Goal: Complete application form

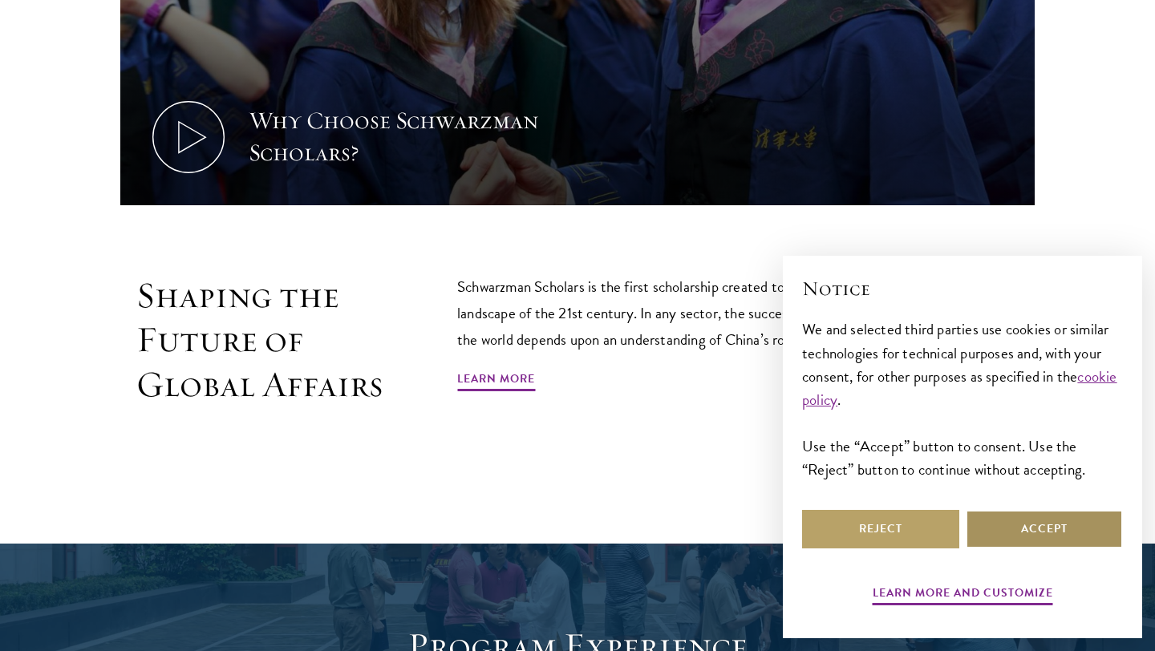
scroll to position [867, 0]
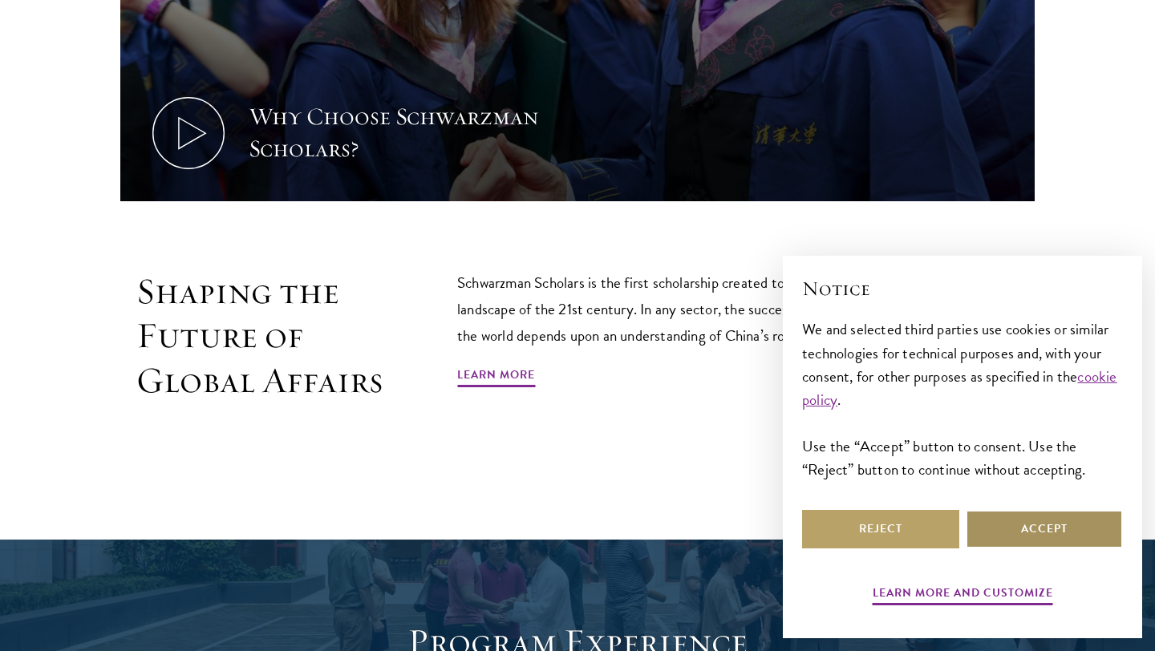
click at [1037, 520] on button "Accept" at bounding box center [1043, 529] width 157 height 38
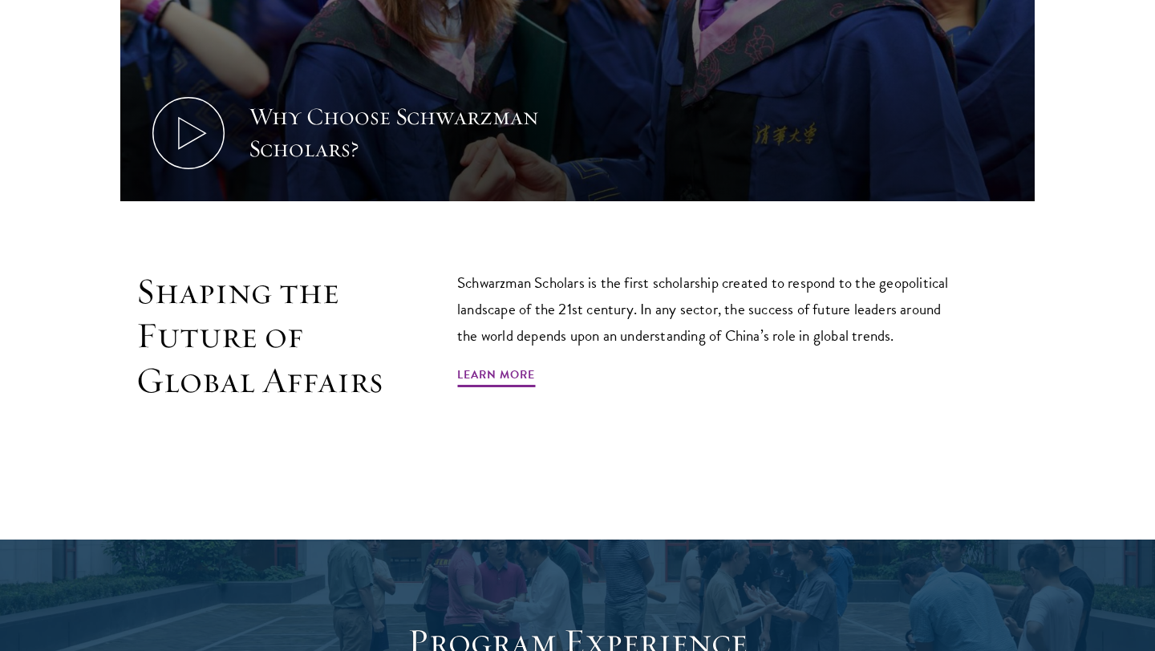
click at [722, 273] on p "Schwarzman Scholars is the first scholarship created to respond to the geopolit…" at bounding box center [709, 308] width 505 height 79
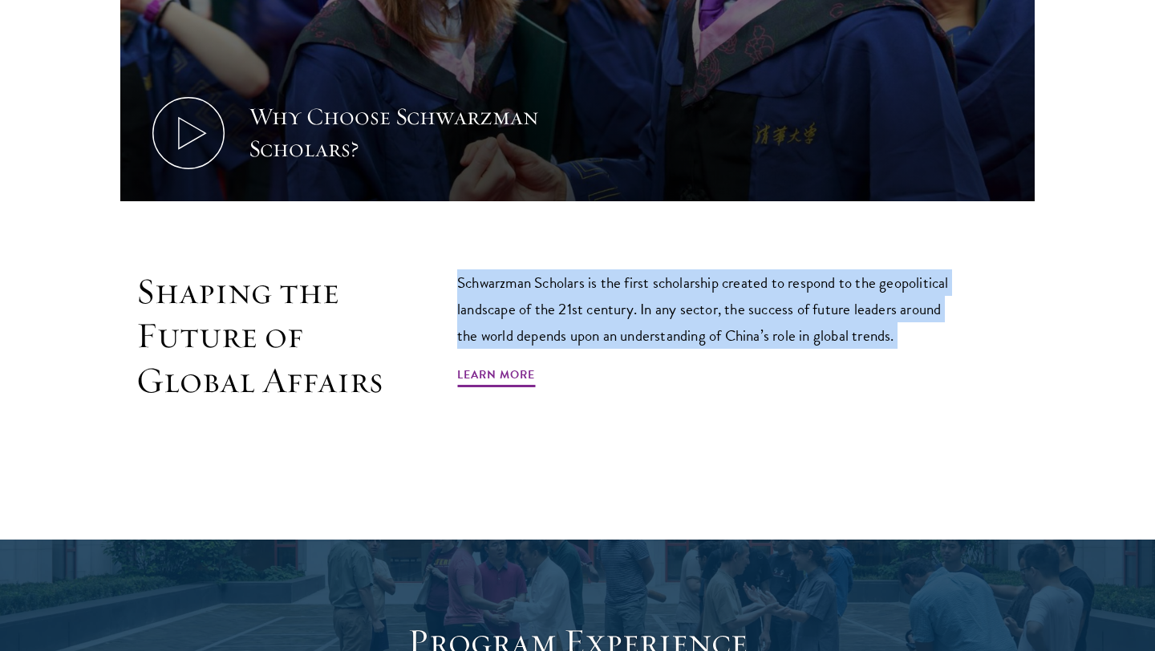
click at [722, 273] on p "Schwarzman Scholars is the first scholarship created to respond to the geopolit…" at bounding box center [709, 308] width 505 height 79
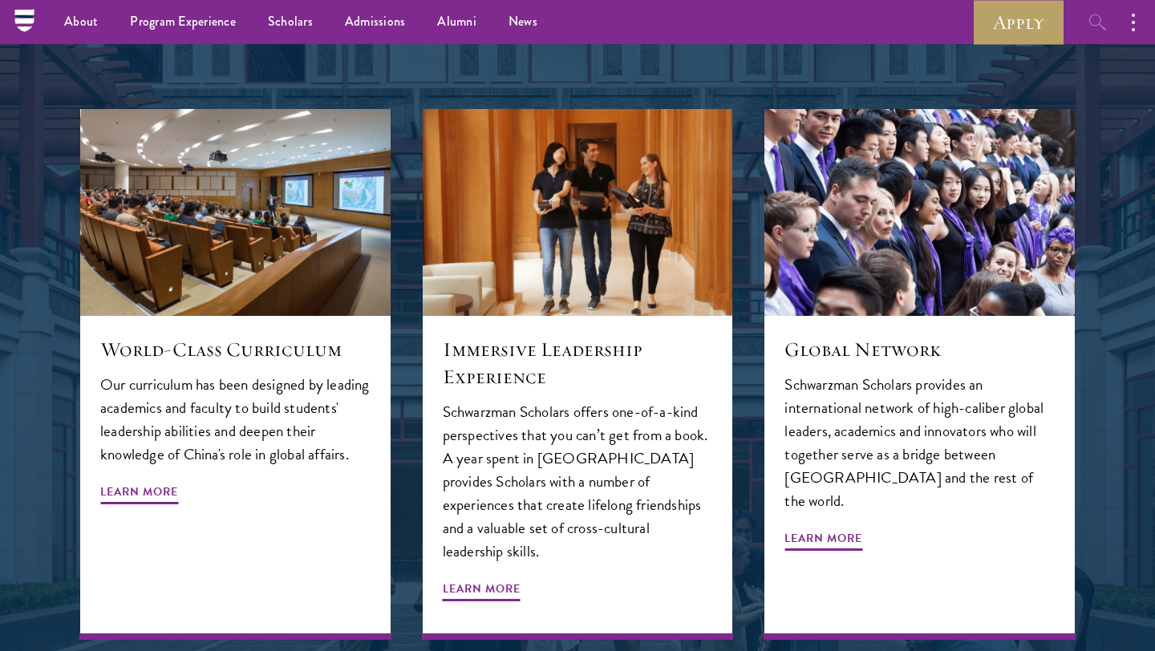
scroll to position [1668, 0]
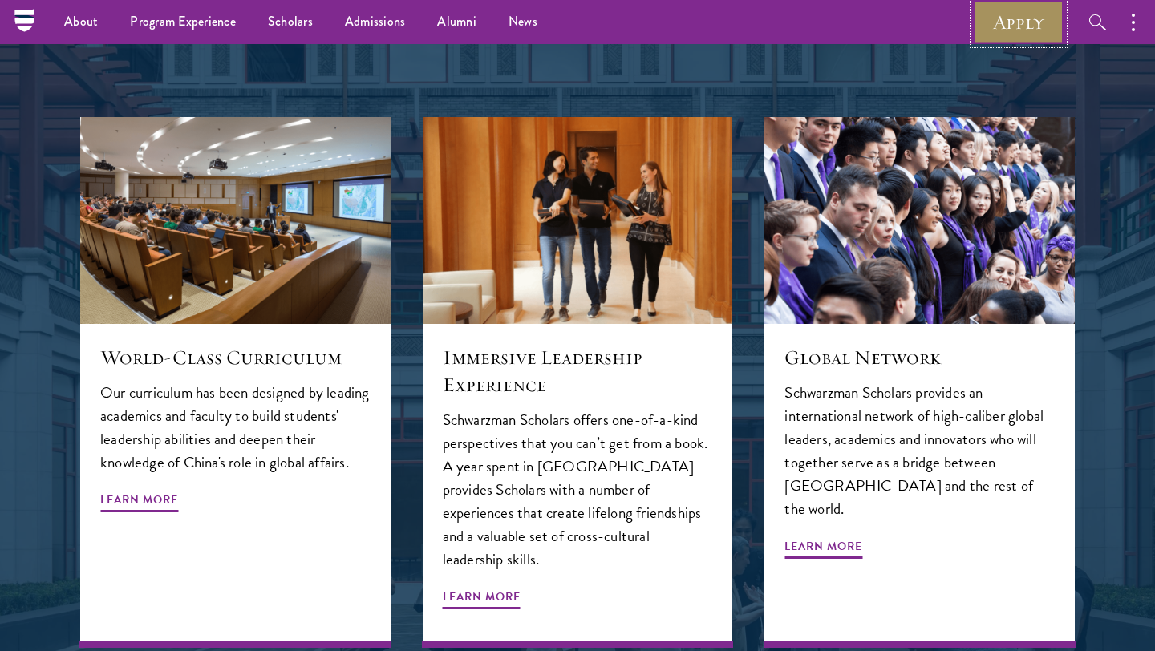
click at [1031, 16] on link "Apply" at bounding box center [1018, 22] width 90 height 44
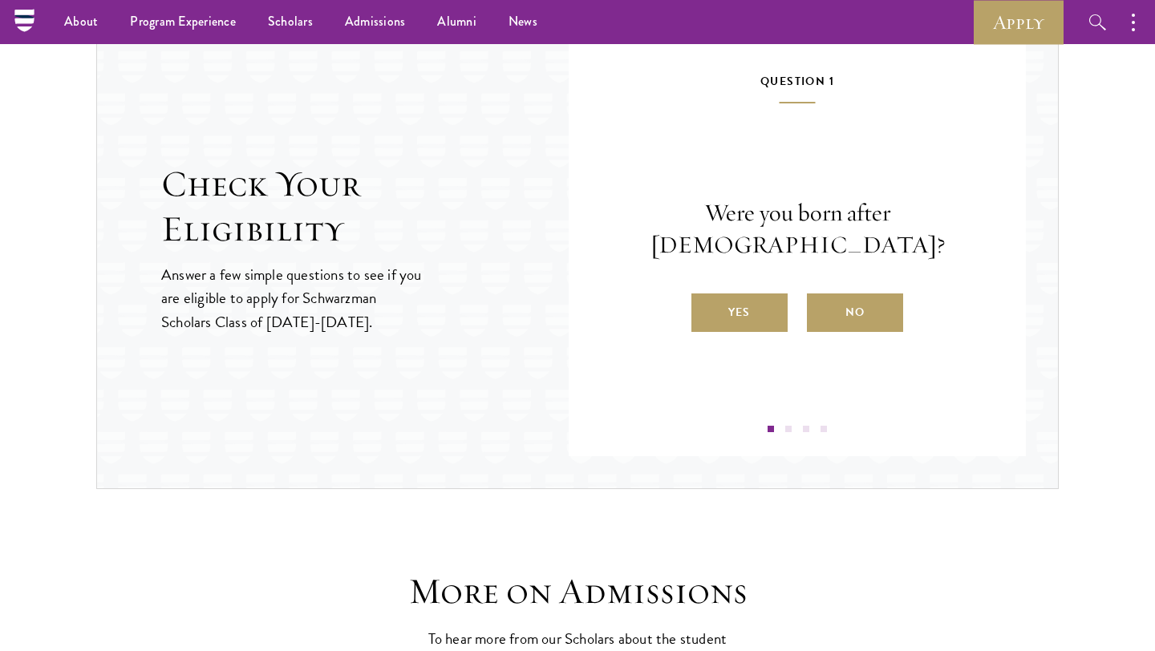
scroll to position [1679, 0]
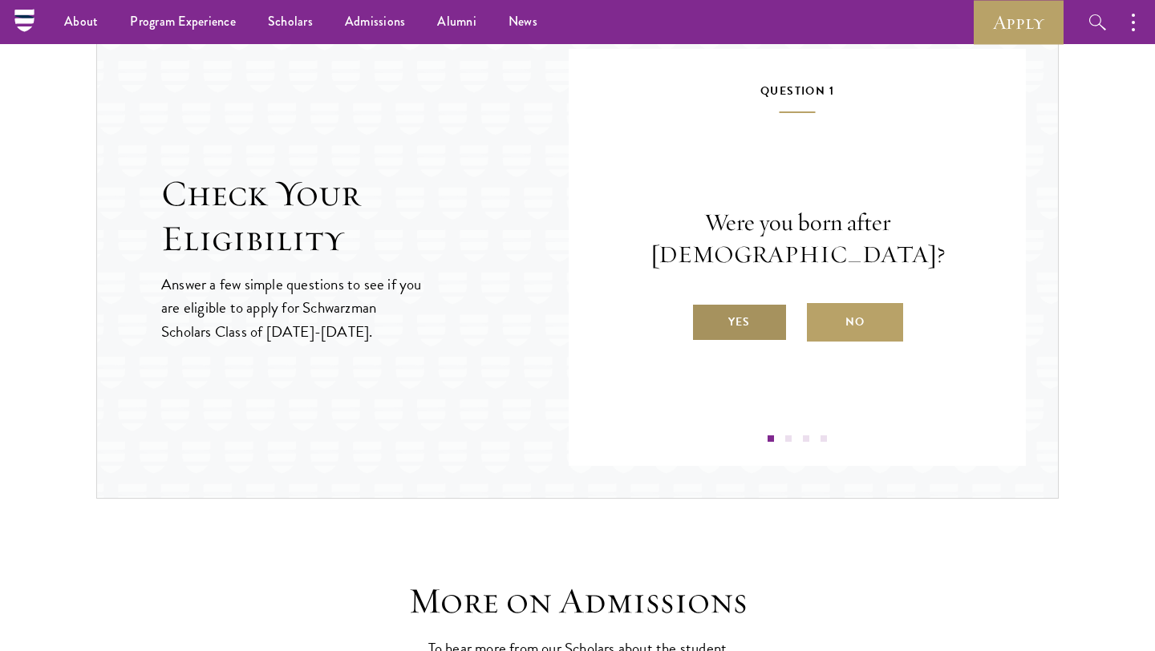
click at [743, 314] on label "Yes" at bounding box center [739, 322] width 96 height 38
click at [706, 314] on input "Yes" at bounding box center [698, 312] width 14 height 14
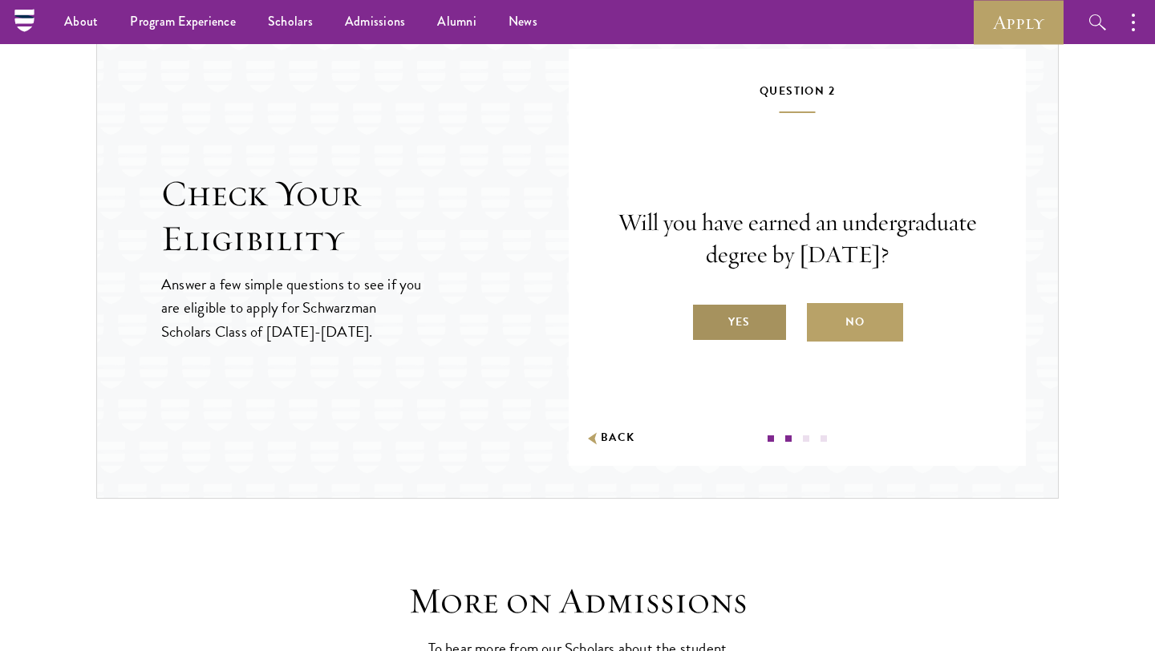
click at [759, 334] on label "Yes" at bounding box center [739, 322] width 96 height 38
click at [706, 319] on input "Yes" at bounding box center [698, 312] width 14 height 14
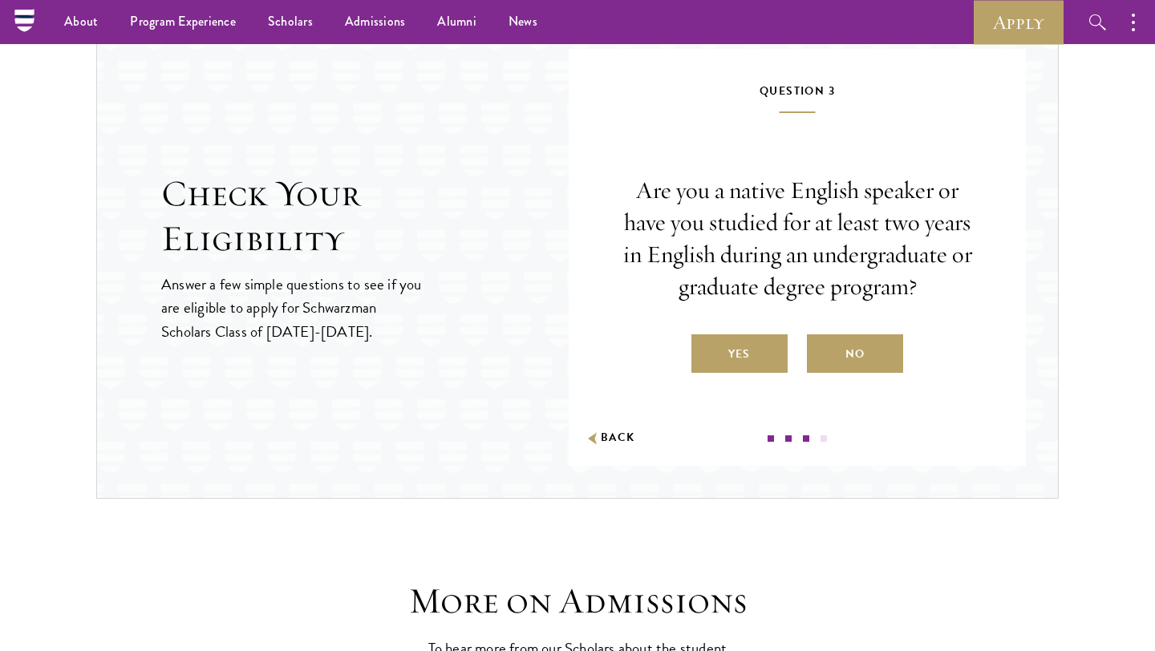
click at [763, 345] on label "Yes" at bounding box center [739, 353] width 96 height 38
click at [706, 345] on input "Yes" at bounding box center [698, 344] width 14 height 14
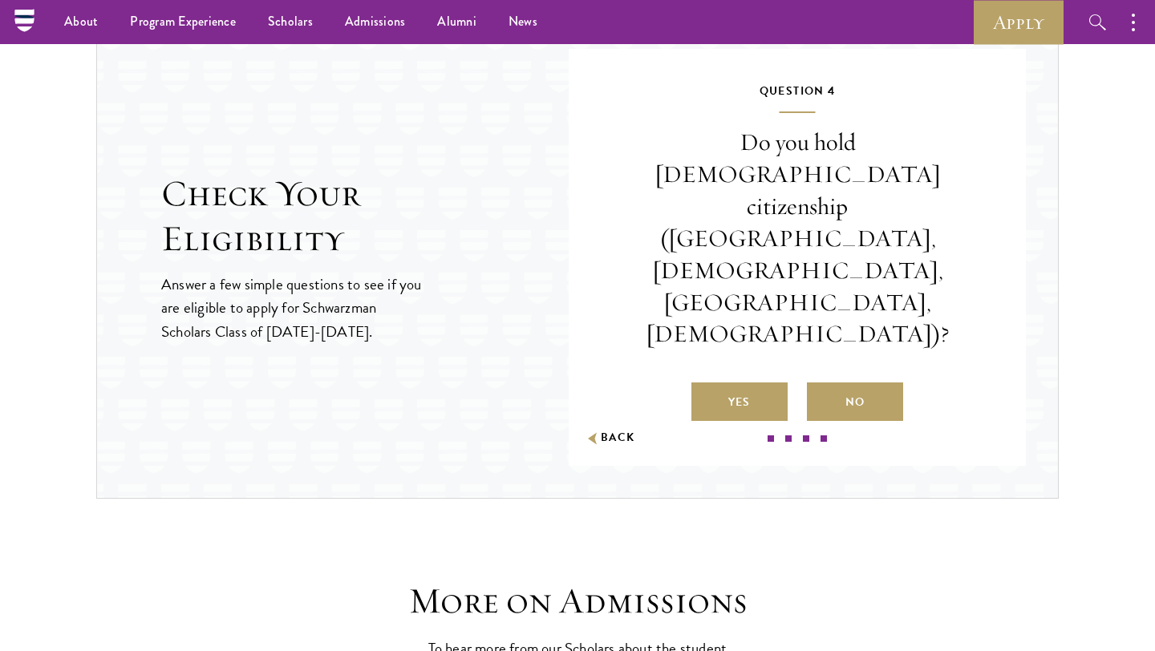
click at [843, 382] on label "No" at bounding box center [855, 401] width 96 height 38
click at [821, 385] on input "No" at bounding box center [814, 392] width 14 height 14
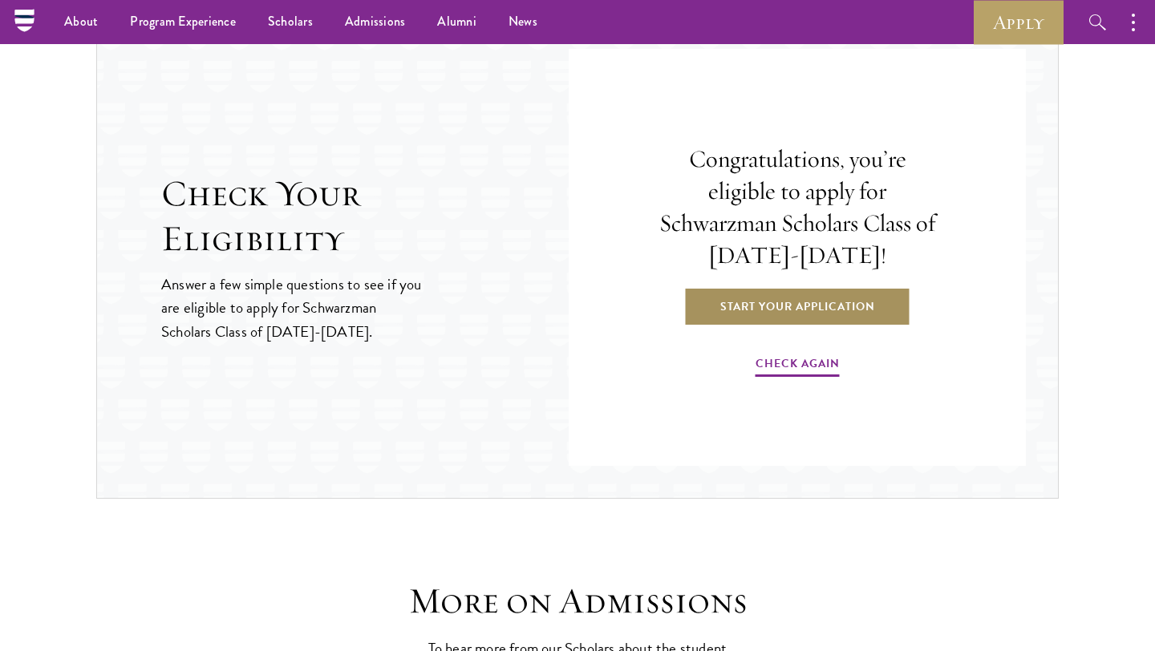
click at [800, 306] on link "Start Your Application" at bounding box center [797, 306] width 227 height 38
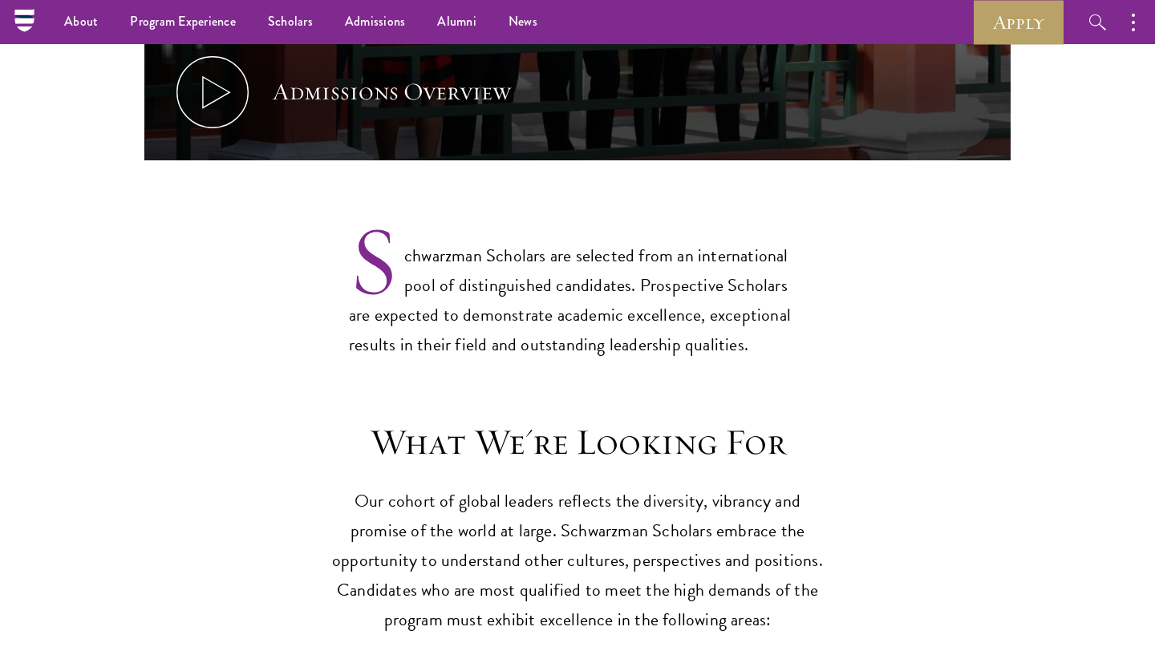
scroll to position [1155, 0]
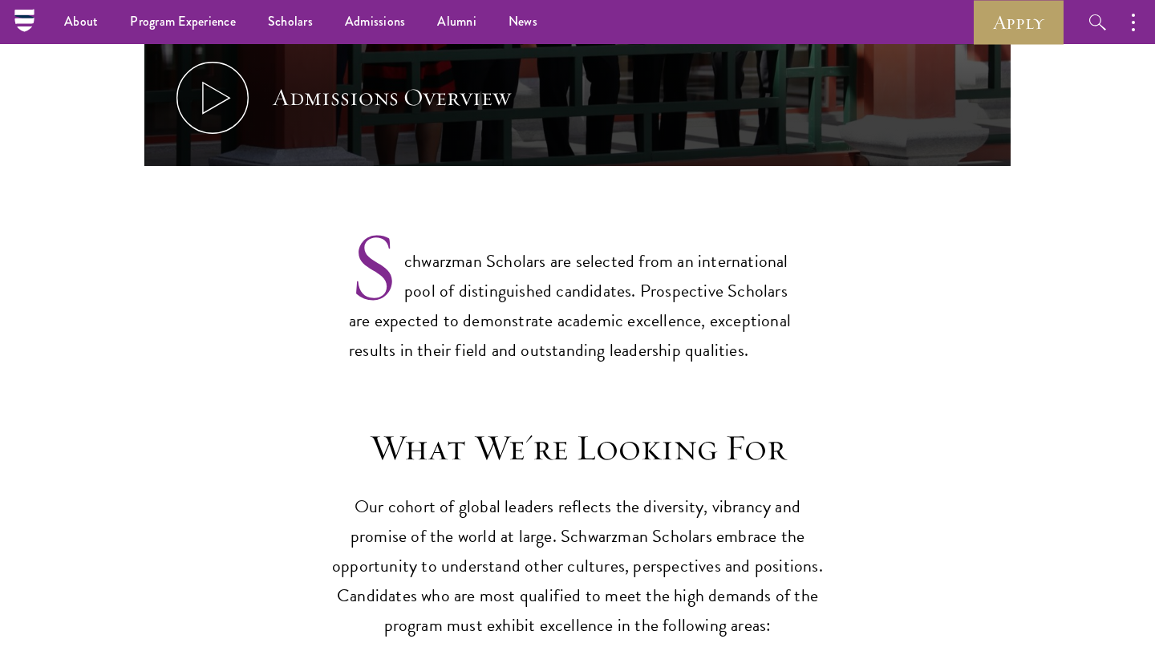
click at [518, 273] on p "Schwarzman Scholars are selected from an international pool of distinguished ca…" at bounding box center [577, 292] width 457 height 145
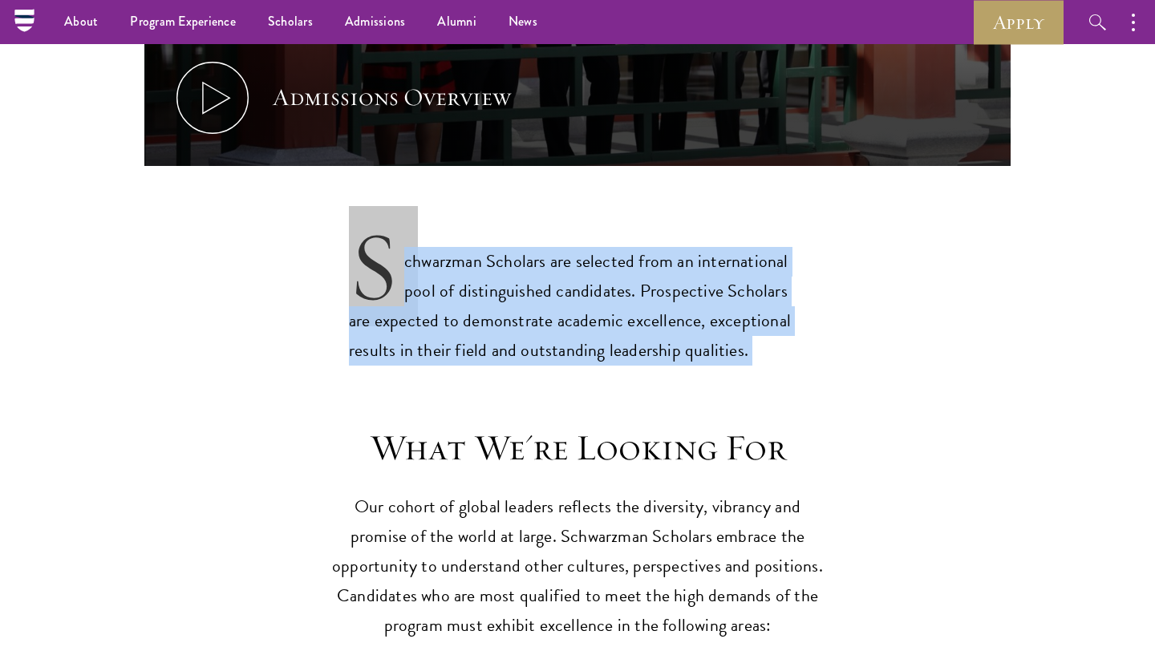
click at [518, 273] on p "Schwarzman Scholars are selected from an international pool of distinguished ca…" at bounding box center [577, 292] width 457 height 145
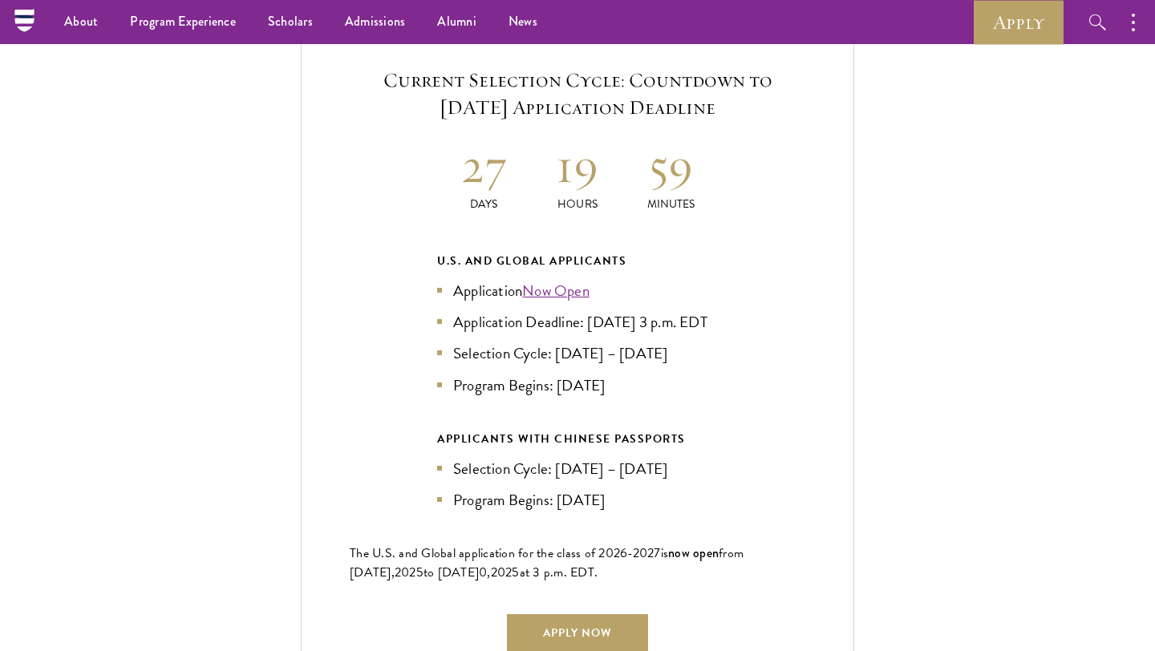
scroll to position [3460, 0]
click at [539, 439] on div "APPLICANTS WITH CHINESE PASSPORTS" at bounding box center [577, 440] width 281 height 20
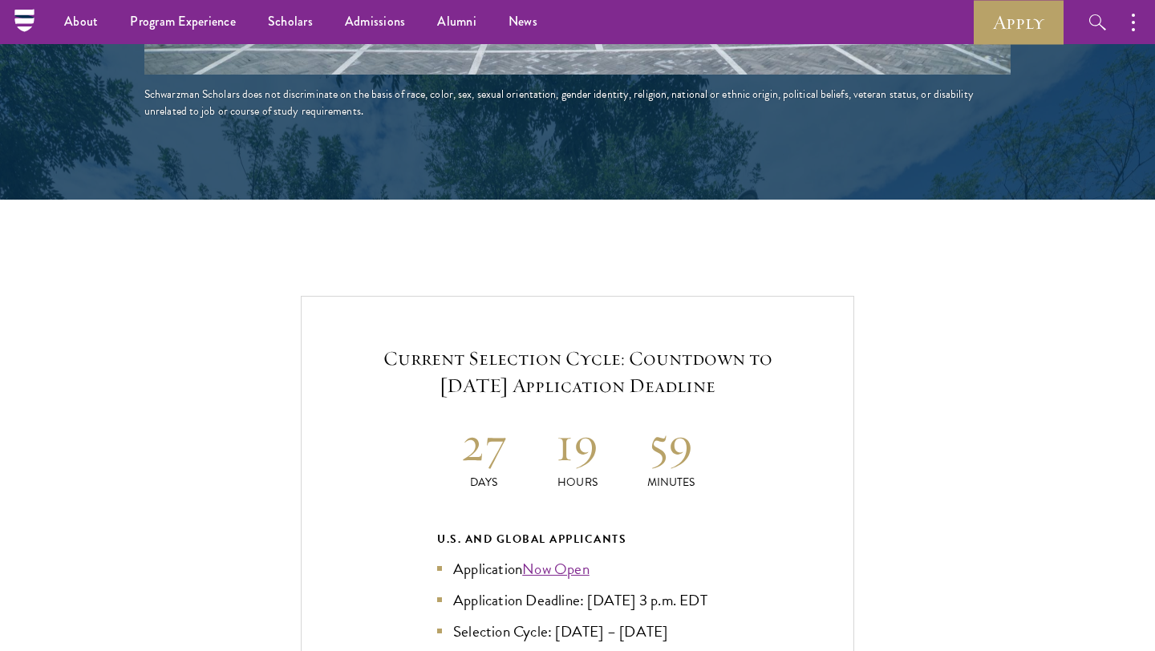
scroll to position [3163, 0]
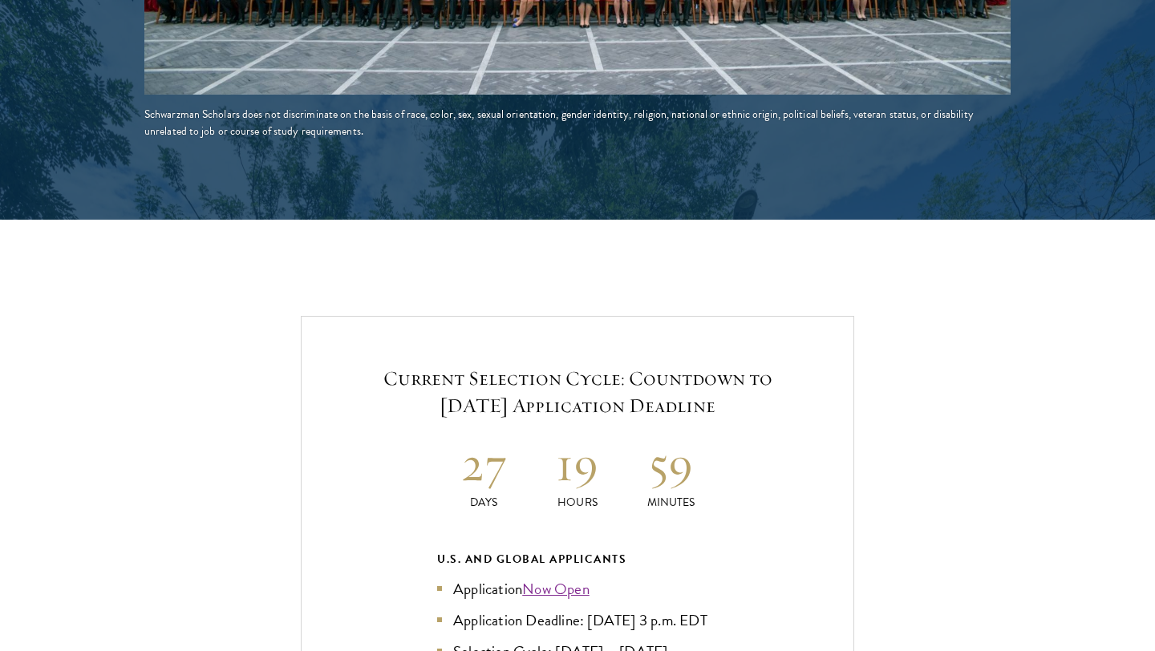
click at [384, 386] on h5 "Current Selection Cycle: Countdown to [DATE] Application Deadline" at bounding box center [577, 392] width 455 height 55
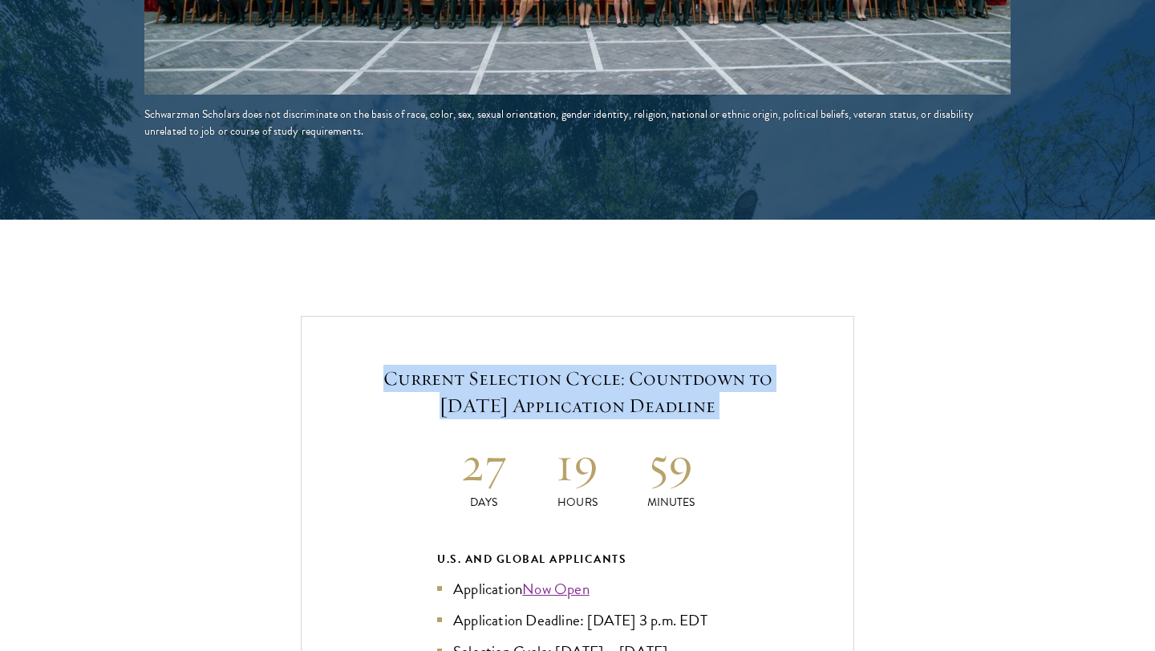
click at [384, 386] on h5 "Current Selection Cycle: Countdown to [DATE] Application Deadline" at bounding box center [577, 392] width 455 height 55
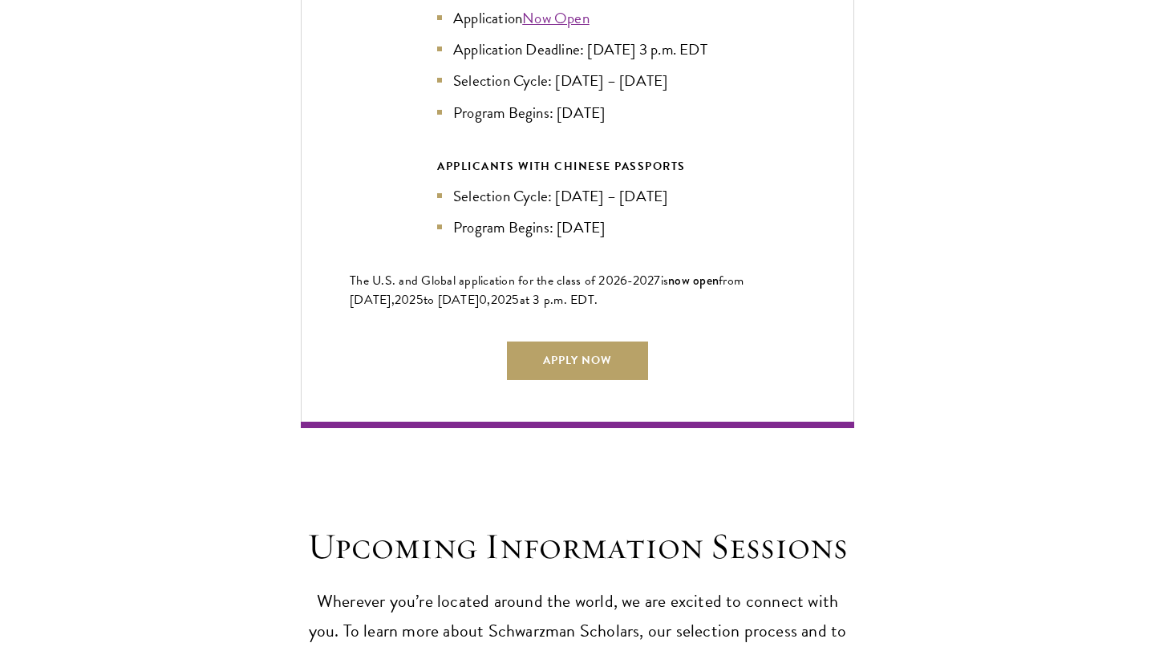
click at [384, 386] on div "Current Selection Cycle: Countdown to [DATE] Application Deadline 27 Days 19 Ho…" at bounding box center [577, 86] width 553 height 682
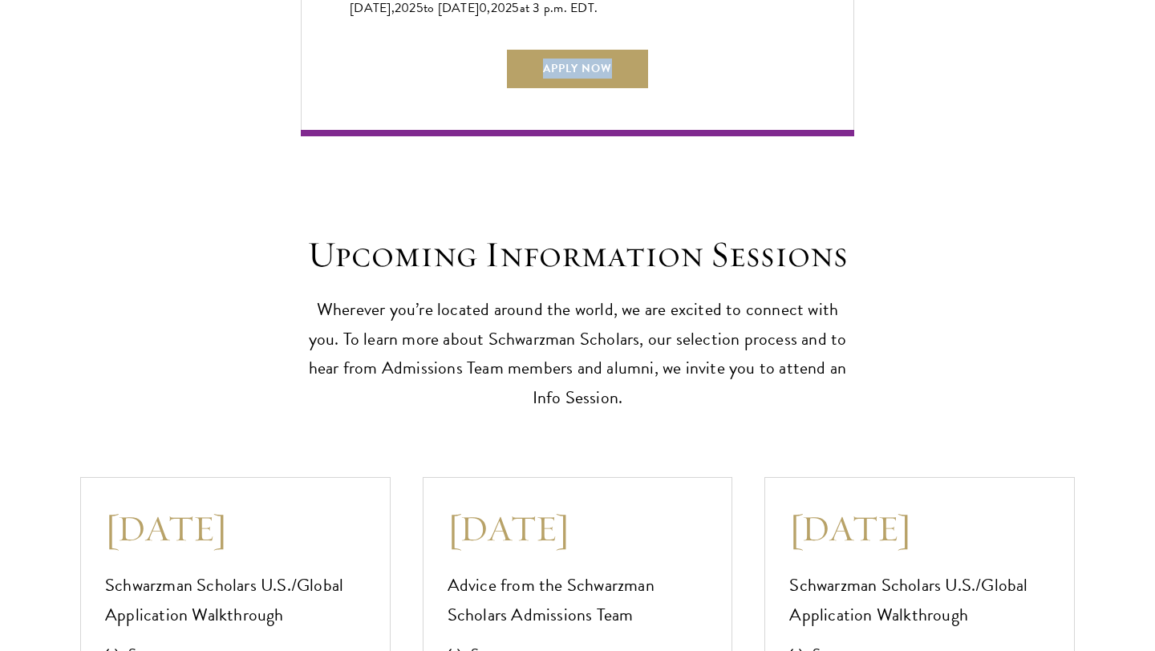
scroll to position [4044, 0]
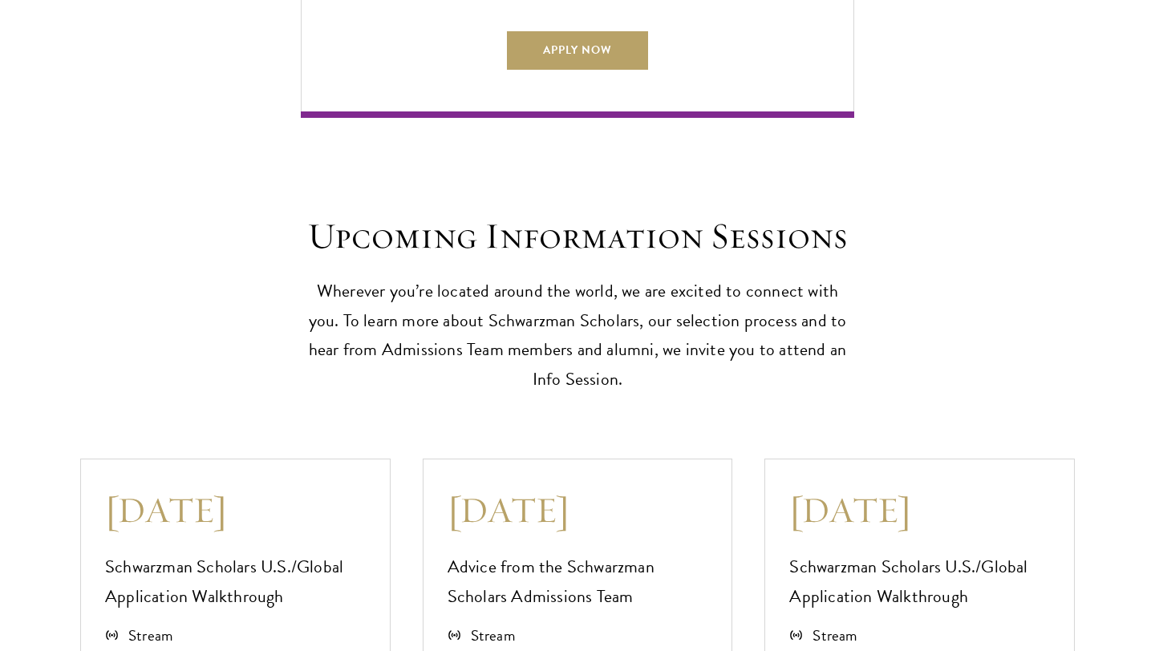
click at [384, 386] on div "Upcoming Information Sessions Wherever you’re located around the world, we are …" at bounding box center [577, 489] width 1155 height 742
click at [384, 290] on p "Wherever you’re located around the world, we are excited to connect with you. T…" at bounding box center [577, 336] width 553 height 119
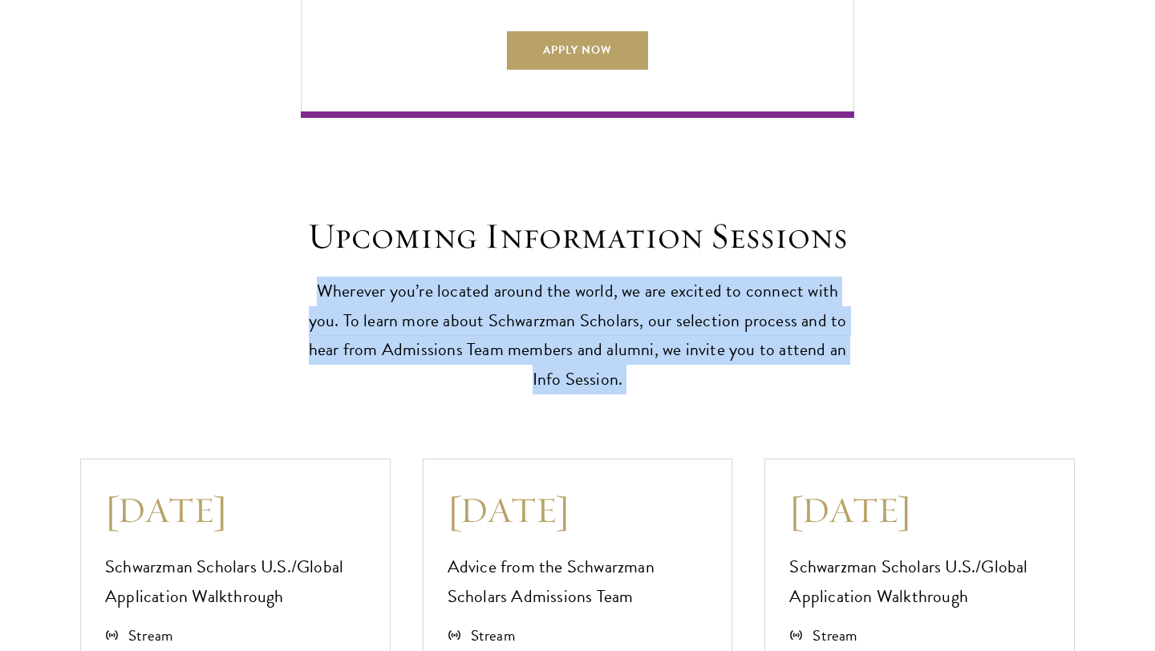
click at [384, 290] on p "Wherever you’re located around the world, we are excited to connect with you. T…" at bounding box center [577, 336] width 553 height 119
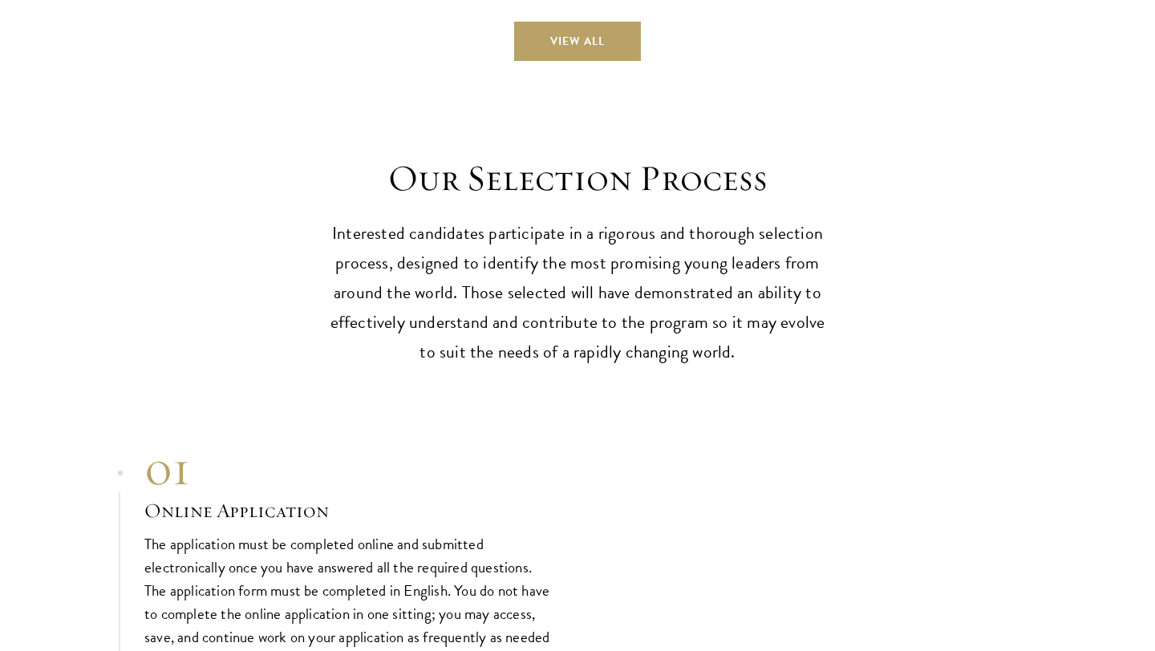
scroll to position [4910, 0]
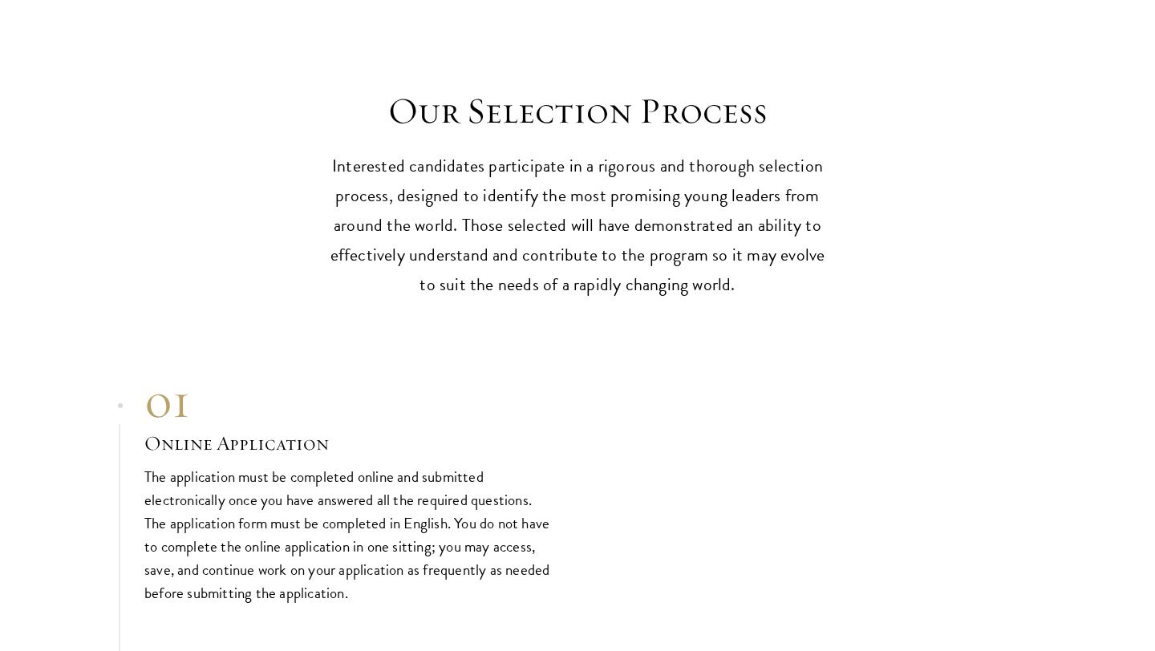
click at [335, 489] on p "The application must be completed online and submitted electronically once you …" at bounding box center [348, 535] width 409 height 140
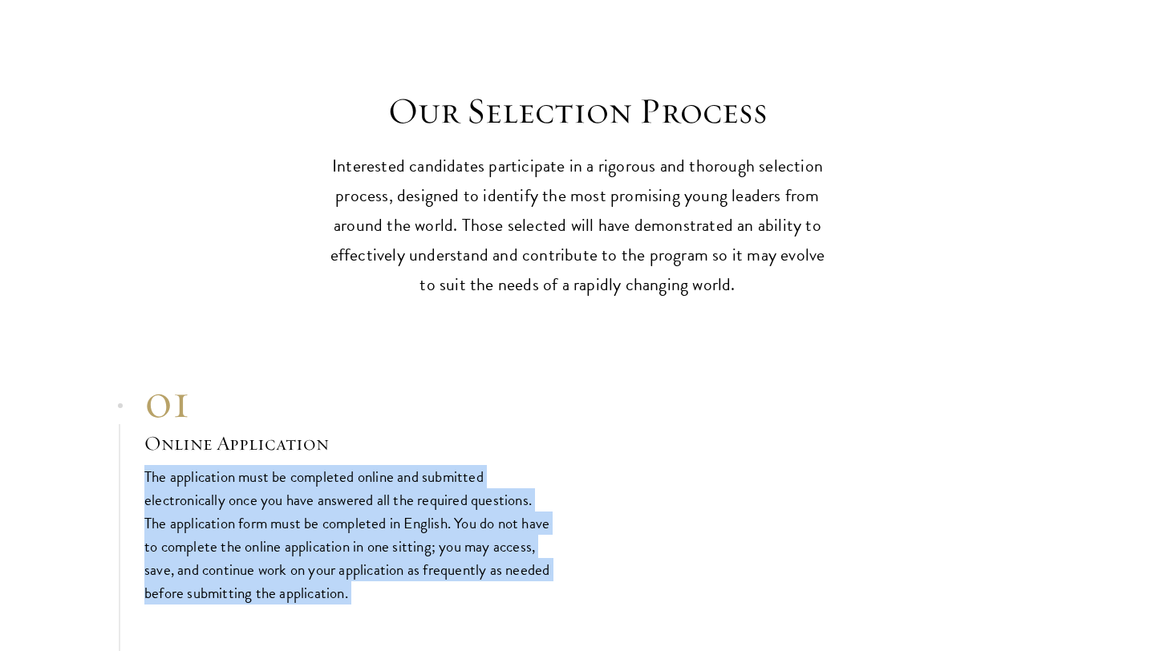
click at [335, 489] on p "The application must be completed online and submitted electronically once you …" at bounding box center [348, 535] width 409 height 140
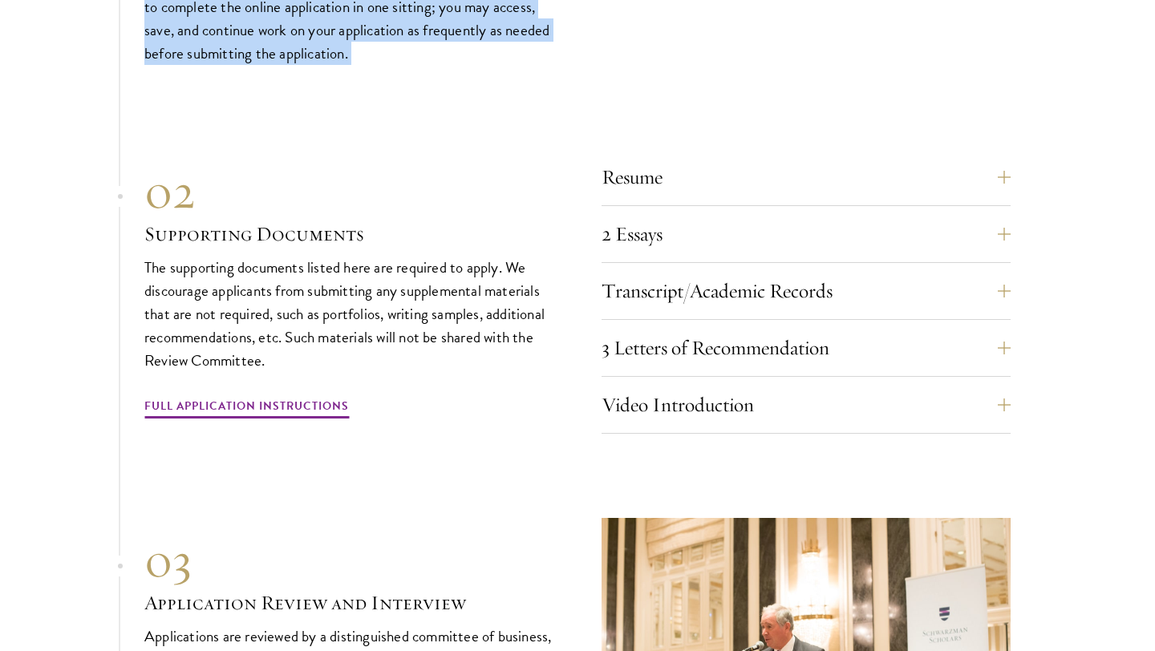
scroll to position [5449, 0]
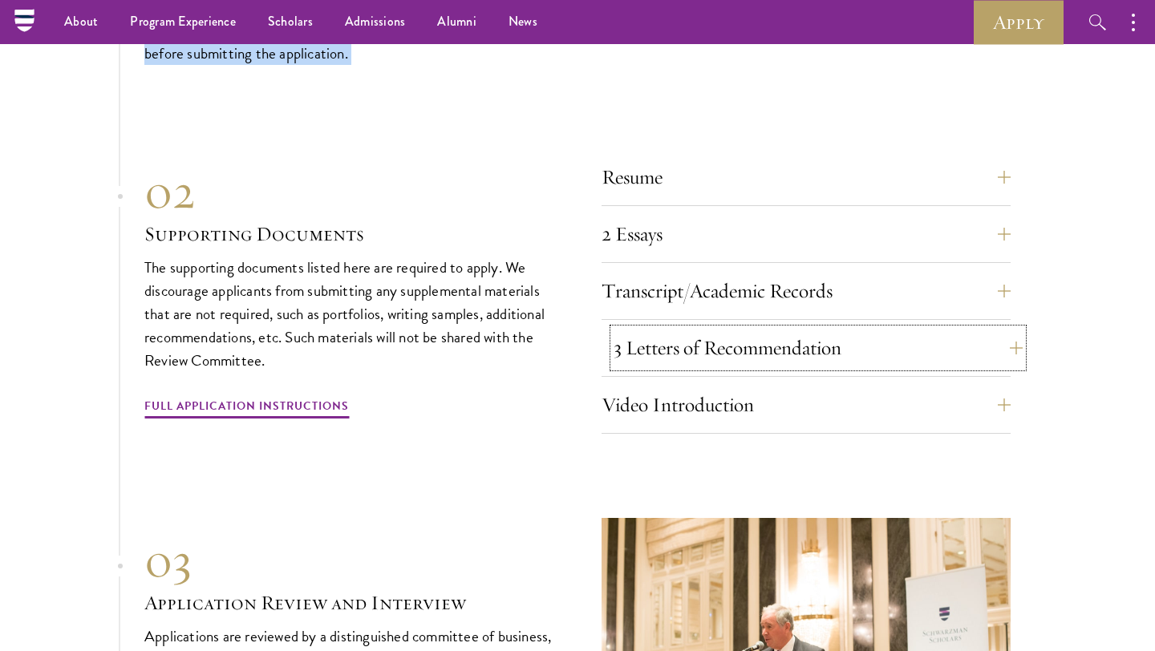
click at [693, 332] on button "3 Letters of Recommendation" at bounding box center [817, 348] width 409 height 38
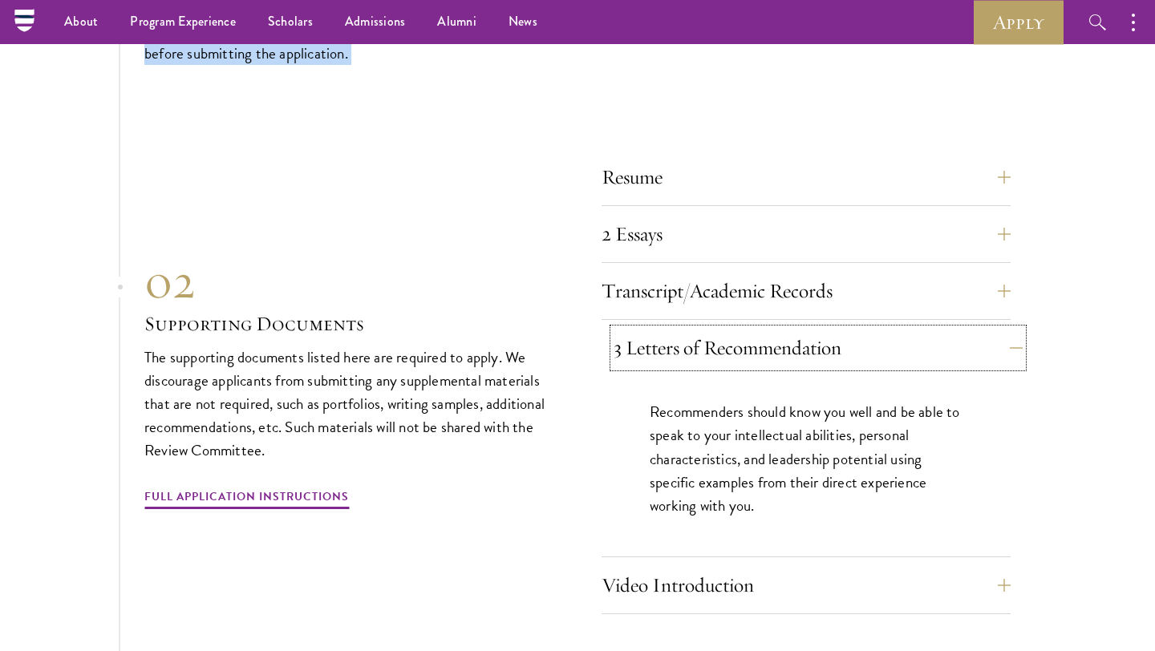
click at [693, 331] on button "3 Letters of Recommendation" at bounding box center [817, 348] width 409 height 38
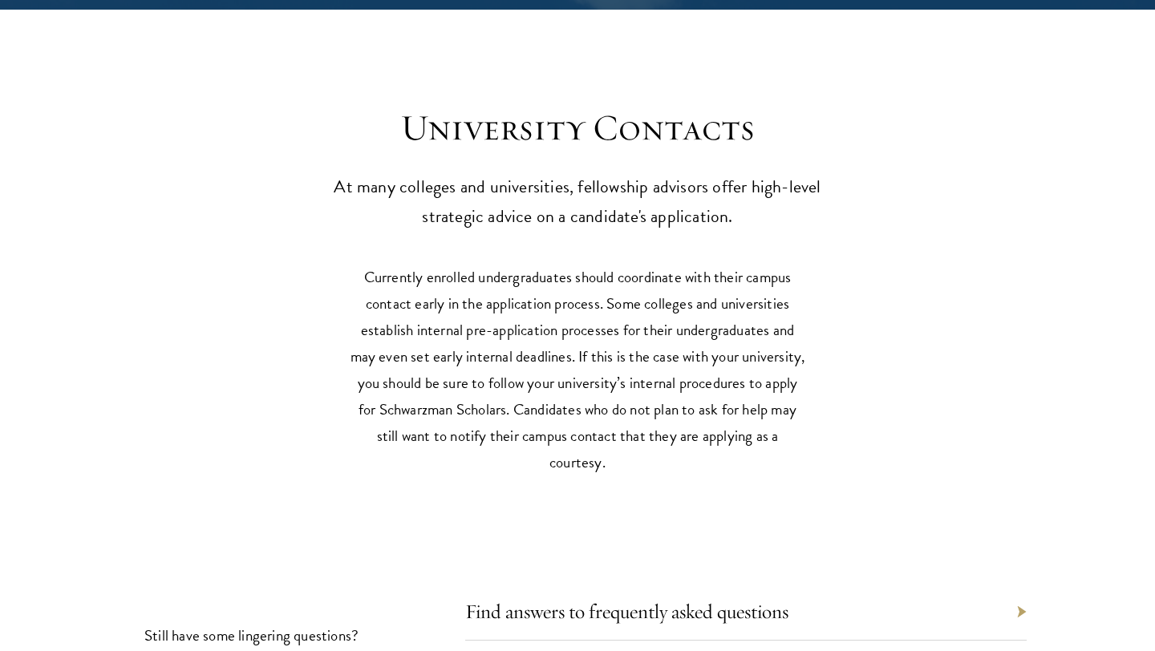
scroll to position [7563, 0]
